Goal: Information Seeking & Learning: Learn about a topic

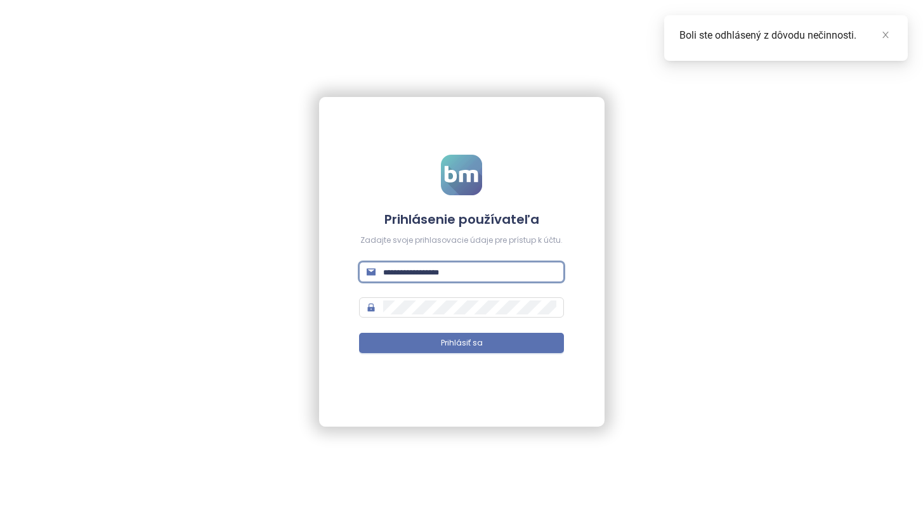
scroll to position [34, 62]
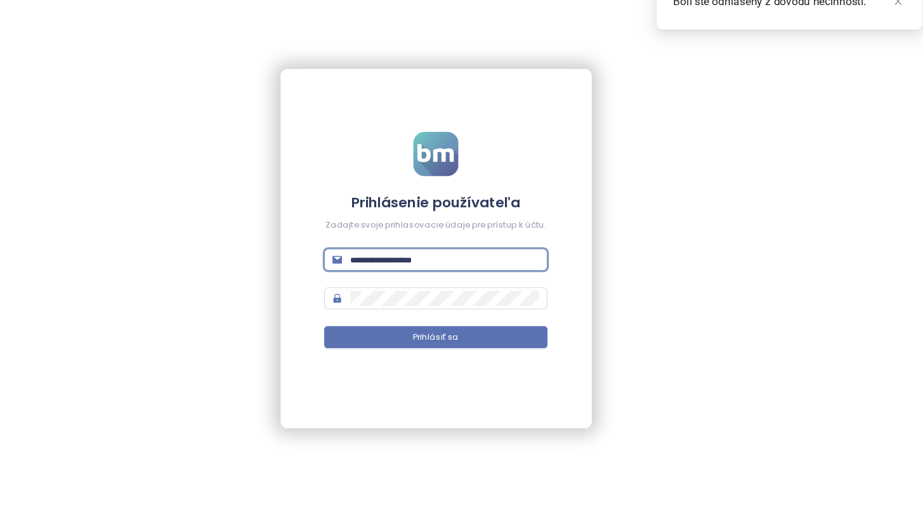
type input "**********"
click at [400, 333] on button "Prihlásiť sa" at bounding box center [461, 343] width 205 height 20
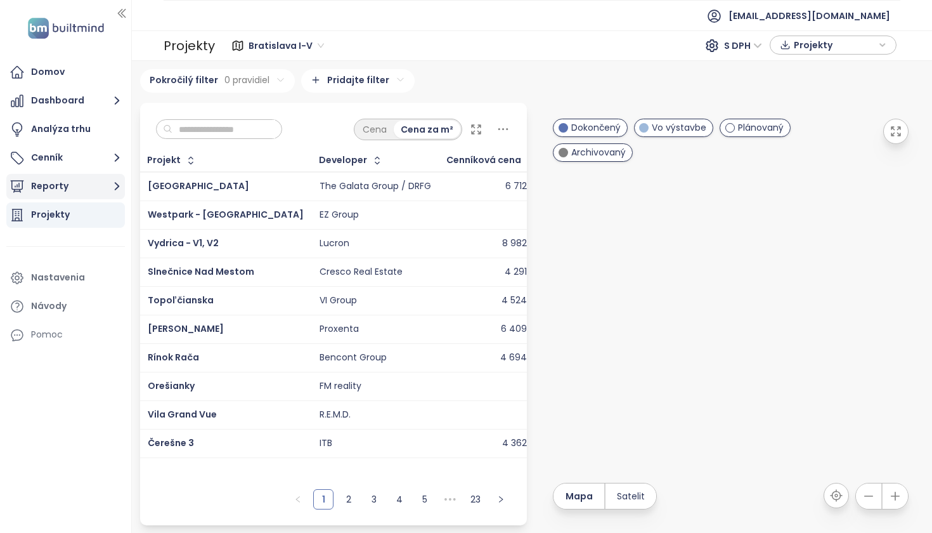
click at [58, 183] on button "Reporty" at bounding box center [65, 186] width 119 height 25
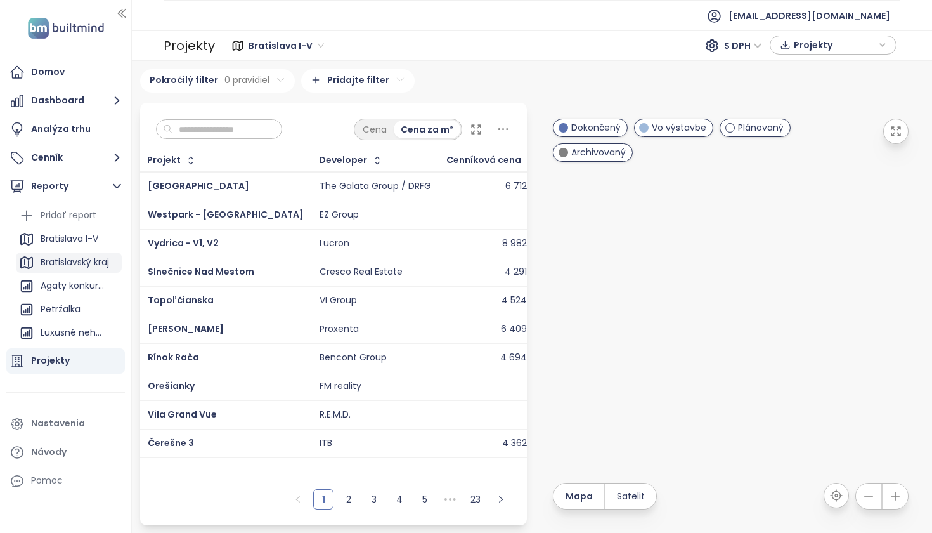
click at [92, 262] on div "Bratislavský kraj" at bounding box center [75, 262] width 68 height 16
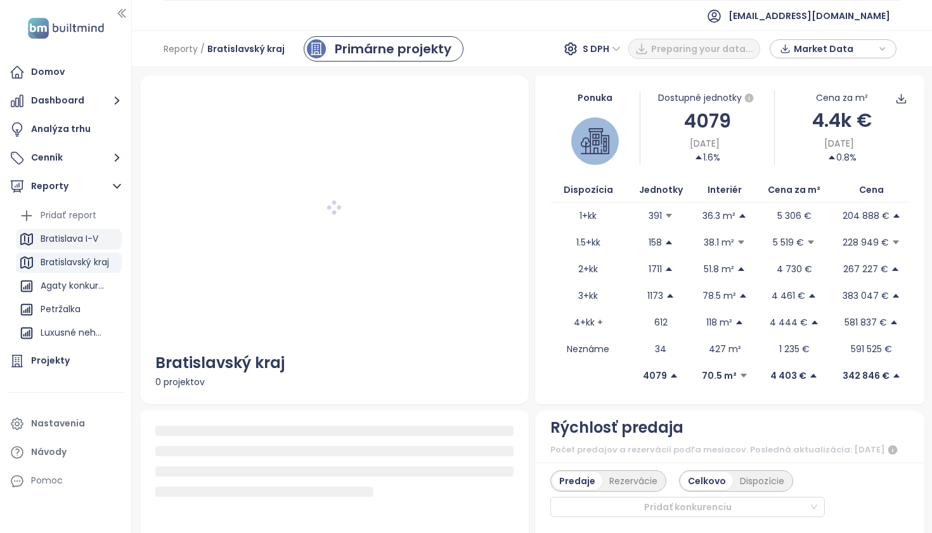
click at [90, 244] on div "Bratislava I-V" at bounding box center [70, 239] width 58 height 16
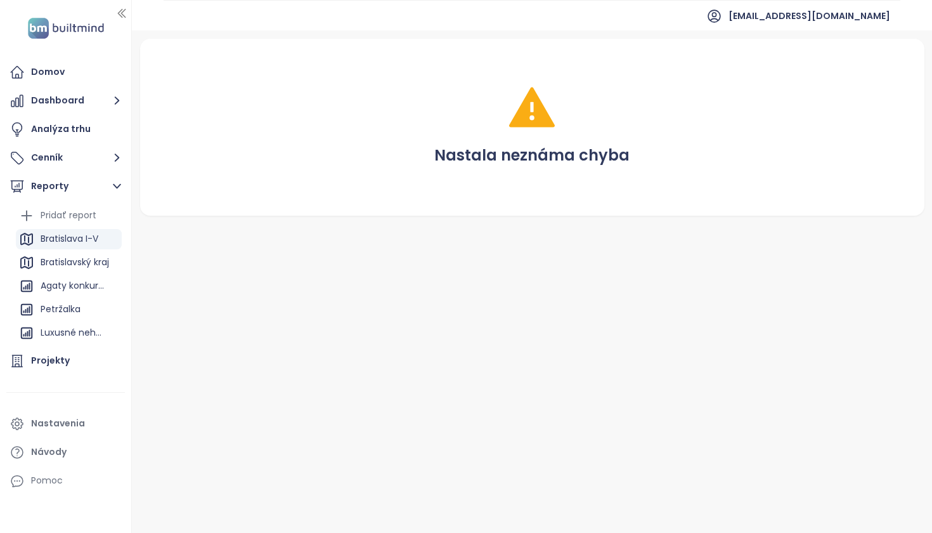
click at [74, 240] on div "Bratislava I-V" at bounding box center [70, 239] width 58 height 16
click at [80, 234] on div "Bratislava I-V" at bounding box center [70, 239] width 58 height 16
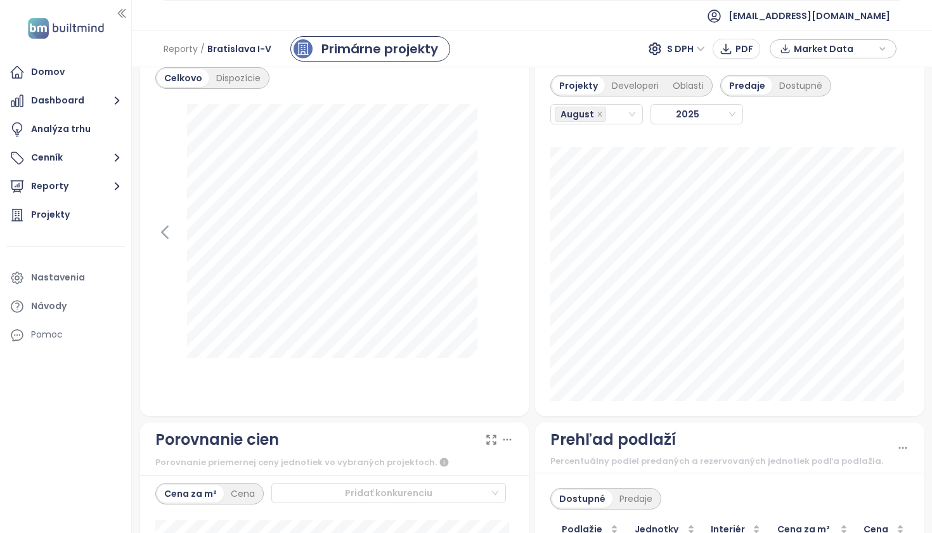
scroll to position [1516, 0]
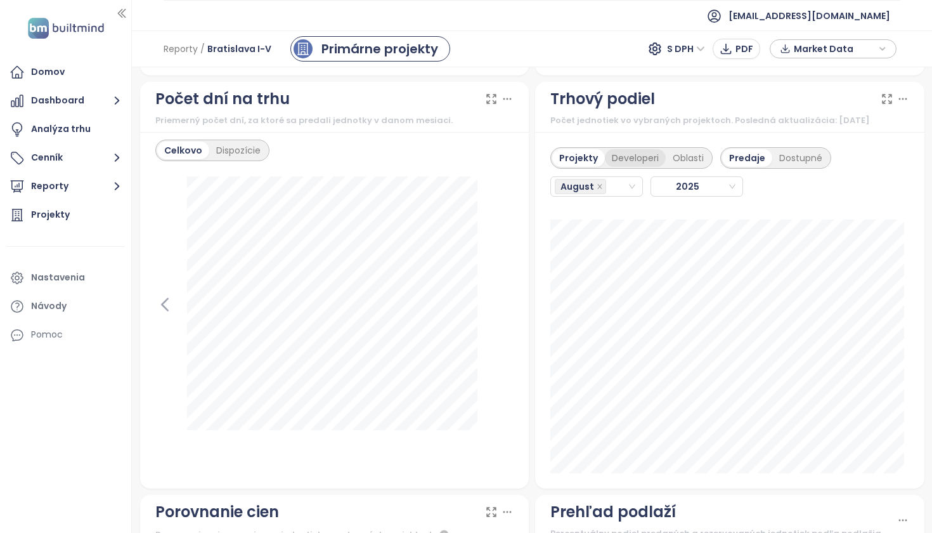
click at [629, 167] on div "Developeri" at bounding box center [635, 158] width 61 height 18
click at [580, 167] on div "Projekty" at bounding box center [576, 158] width 49 height 18
click at [633, 167] on div "Developeri" at bounding box center [635, 158] width 61 height 18
click at [618, 195] on div "August" at bounding box center [591, 187] width 72 height 18
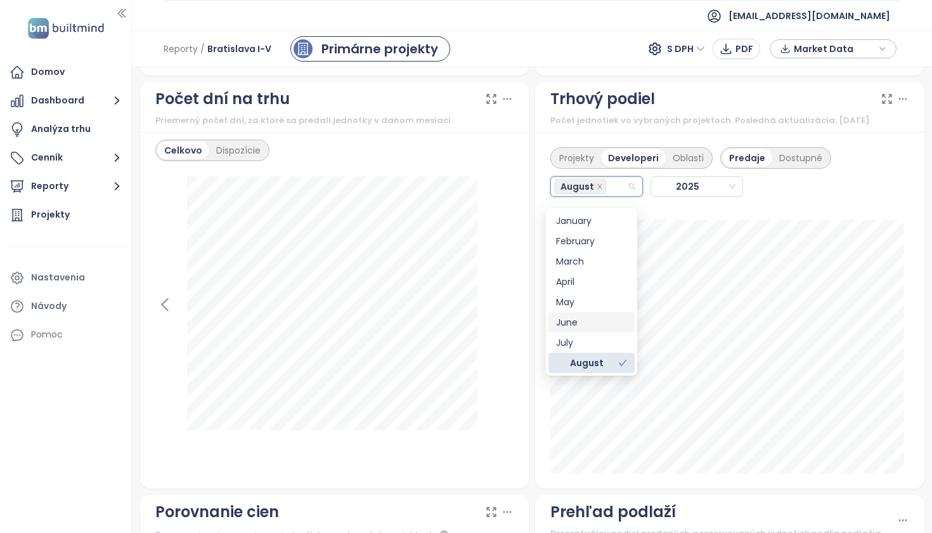
scroll to position [0, 0]
click at [586, 341] on div "July" at bounding box center [591, 343] width 71 height 14
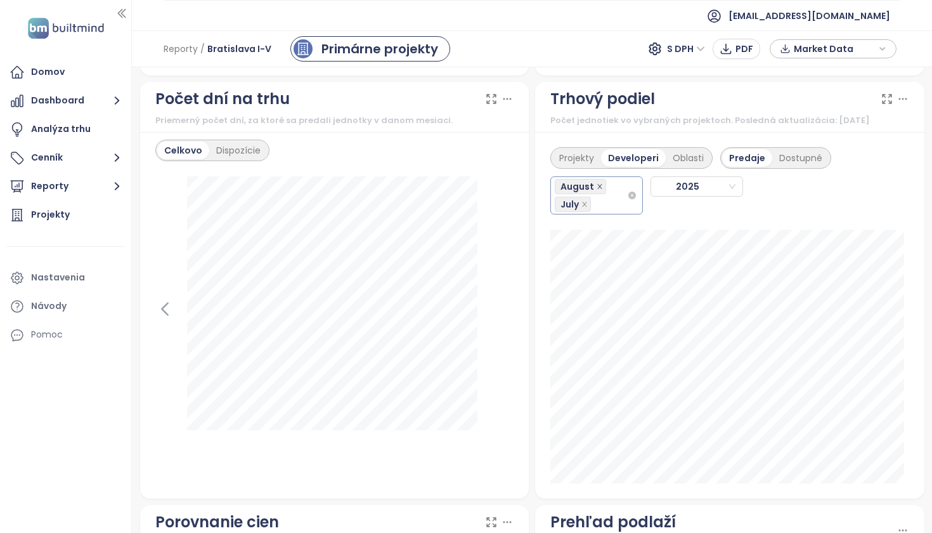
click at [597, 190] on icon "close" at bounding box center [600, 186] width 6 height 6
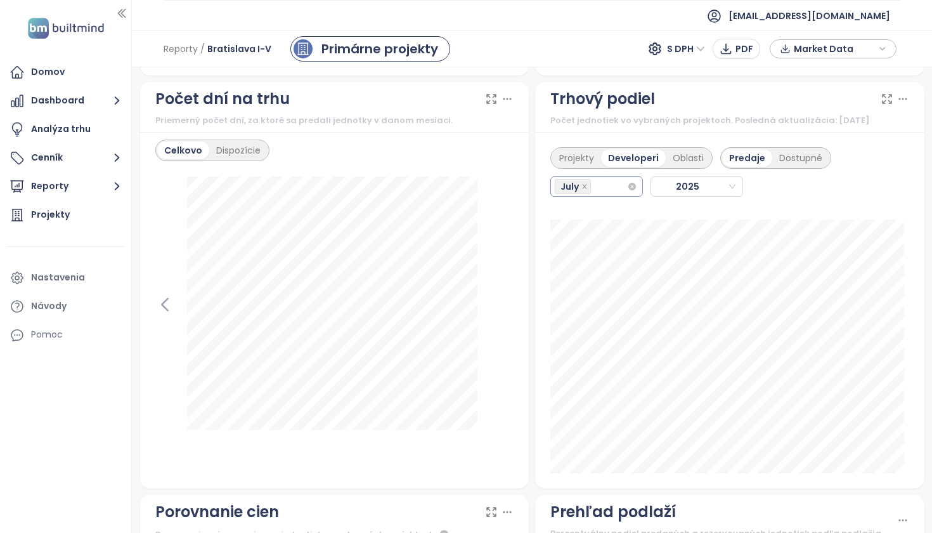
click at [611, 193] on div "July" at bounding box center [591, 187] width 72 height 18
click at [584, 362] on div "August" at bounding box center [591, 363] width 71 height 14
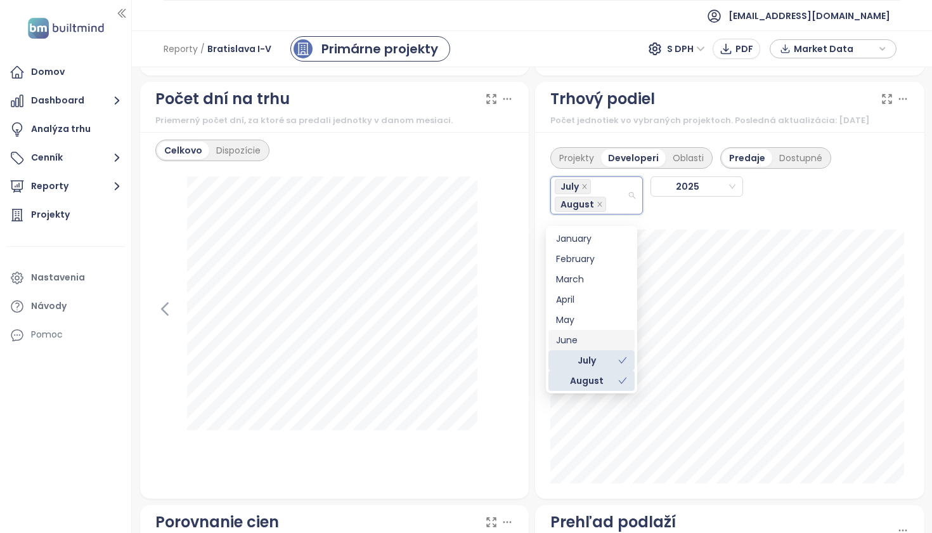
click at [862, 230] on div "Projekty Developeri Oblasti Predaje Dostupné July August 2025 Corwin: 1" at bounding box center [729, 315] width 389 height 367
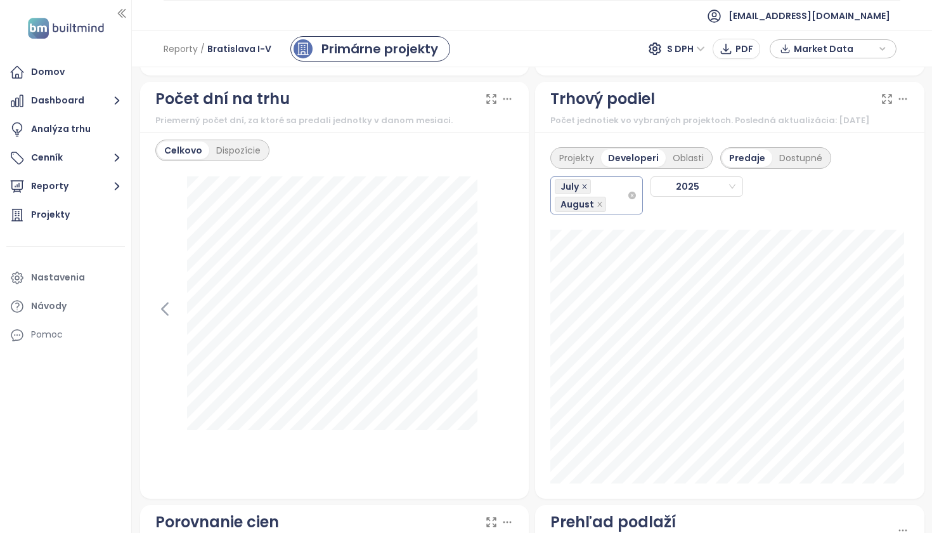
click at [582, 190] on icon "close" at bounding box center [585, 186] width 6 height 6
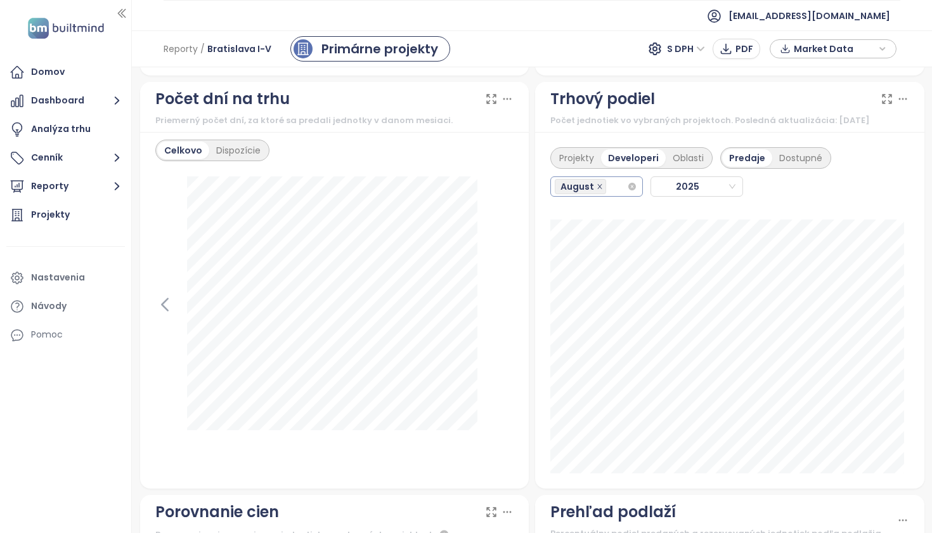
click at [597, 190] on icon "close" at bounding box center [600, 186] width 6 height 6
click at [606, 195] on div "August" at bounding box center [591, 187] width 72 height 18
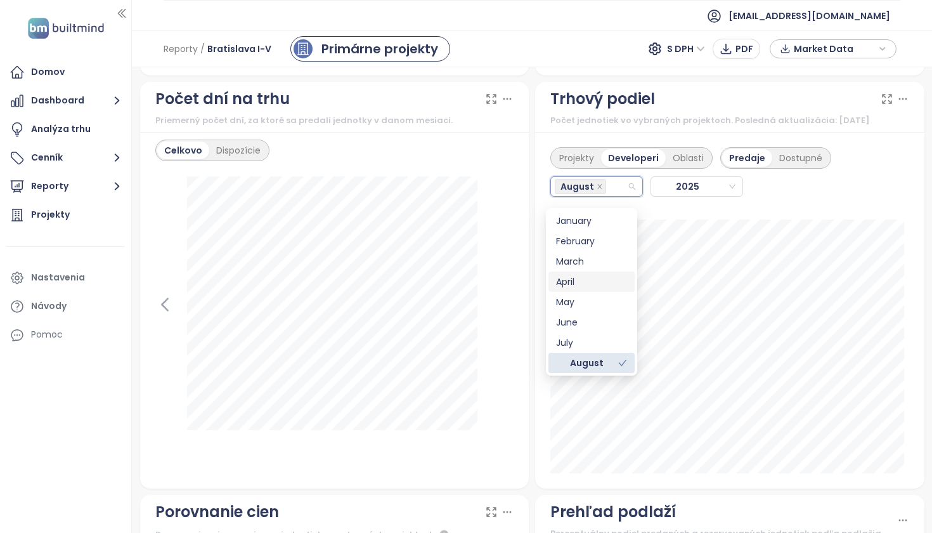
click at [585, 282] on div "April" at bounding box center [591, 282] width 71 height 14
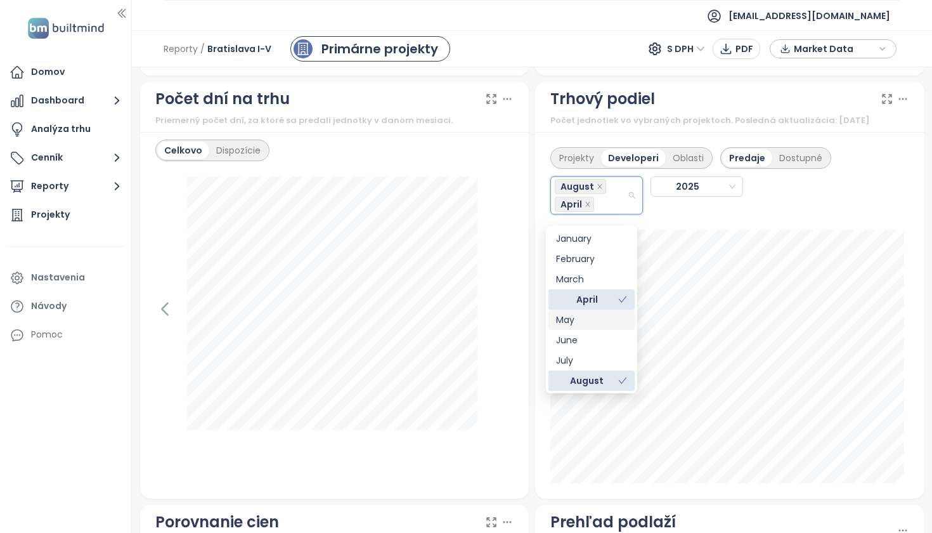
click at [583, 327] on div "May" at bounding box center [592, 320] width 86 height 20
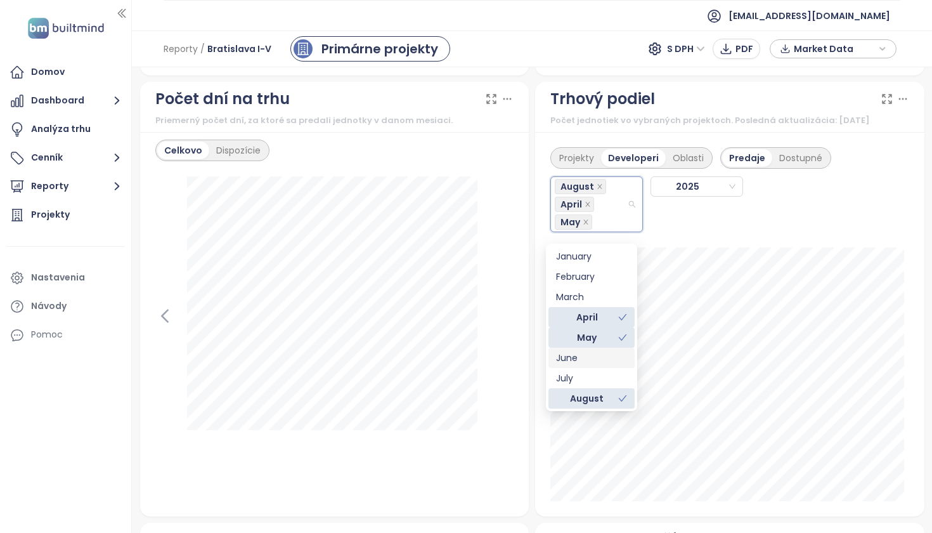
click at [587, 360] on div "June" at bounding box center [591, 358] width 71 height 14
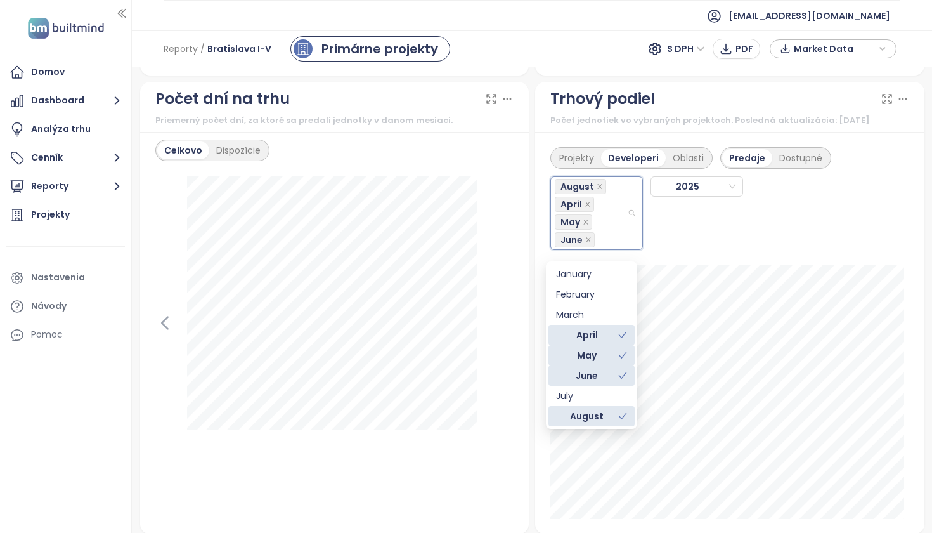
click at [619, 415] on icon "check" at bounding box center [622, 416] width 9 height 9
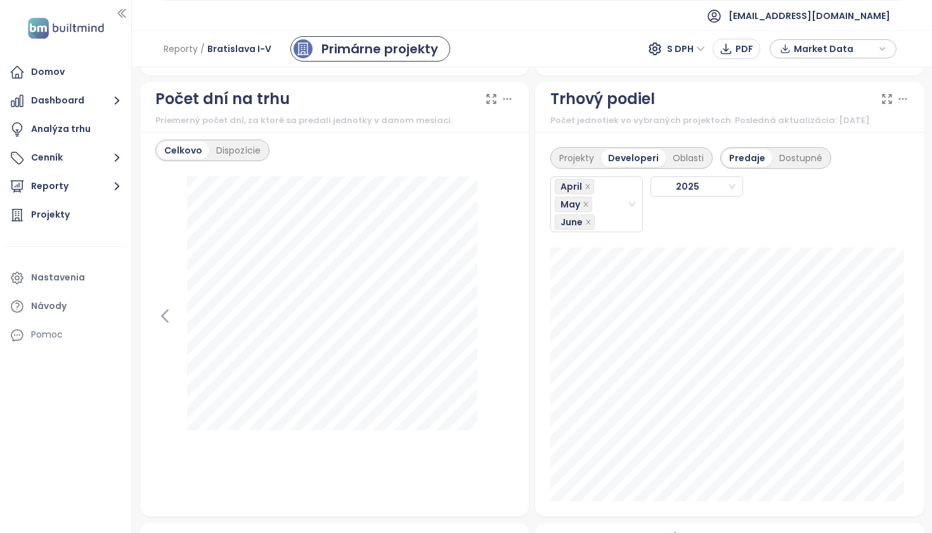
click at [856, 218] on div "Projekty Developeri Oblasti Predaje Dostupné April May June 2025" at bounding box center [730, 186] width 359 height 93
click at [626, 217] on div "Projekty Developeri Oblasti Predaje Dostupné April May June 2025 YIT Slovakia: …" at bounding box center [729, 324] width 389 height 384
